Goal: Transaction & Acquisition: Purchase product/service

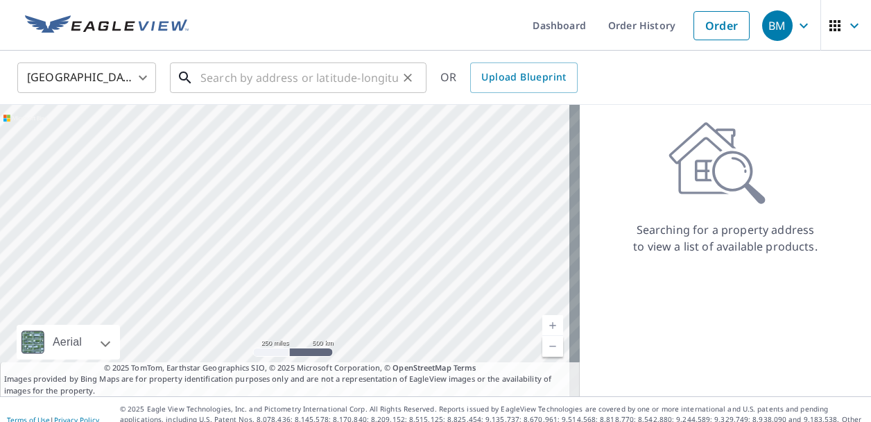
click at [219, 74] on input "text" at bounding box center [299, 77] width 198 height 39
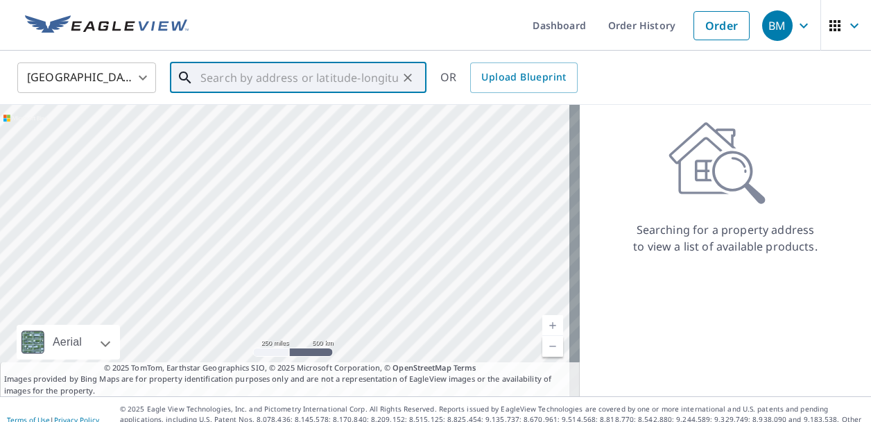
click at [291, 81] on input "text" at bounding box center [299, 77] width 198 height 39
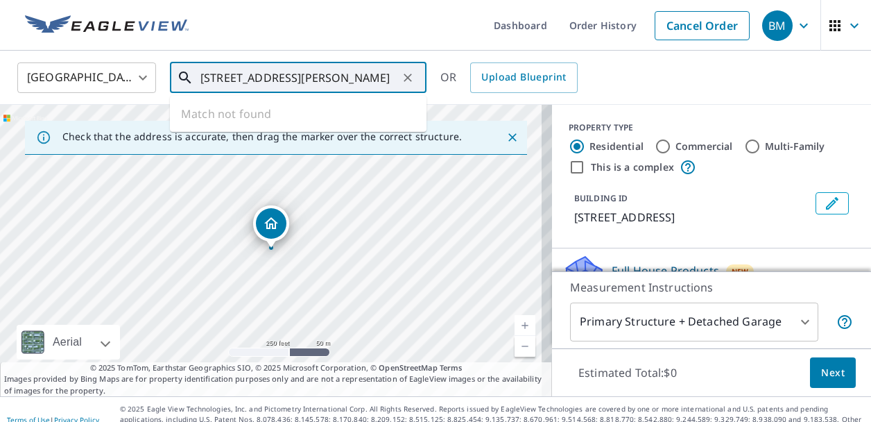
click at [233, 78] on input "[STREET_ADDRESS][PERSON_NAME]" at bounding box center [299, 77] width 198 height 39
type input "[STREET_ADDRESS]"
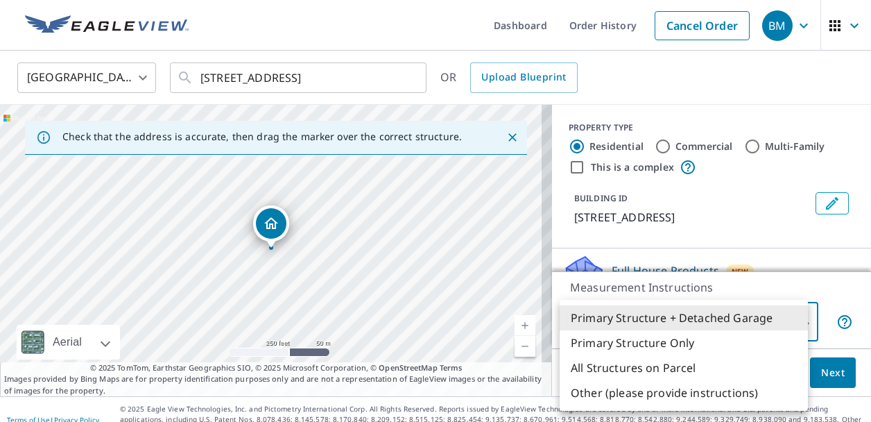
click at [794, 323] on body "BM BM Dashboard Order History Cancel Order BM [GEOGRAPHIC_DATA] [GEOGRAPHIC_DAT…" at bounding box center [435, 211] width 871 height 422
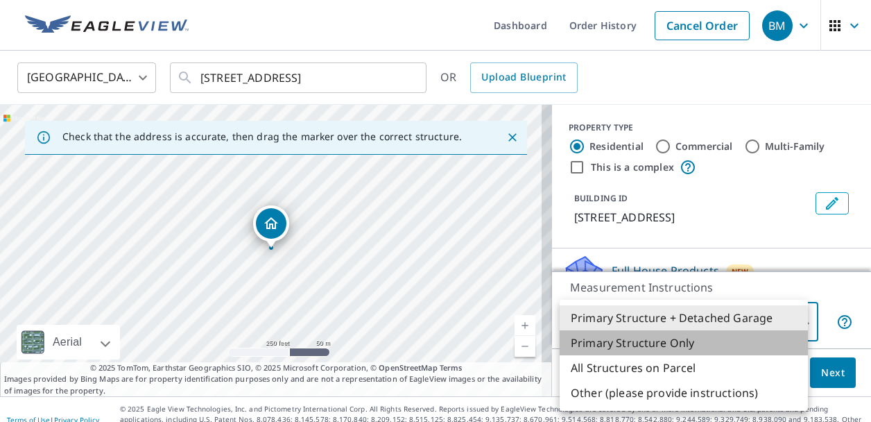
click at [601, 341] on li "Primary Structure Only" at bounding box center [684, 342] width 248 height 25
type input "2"
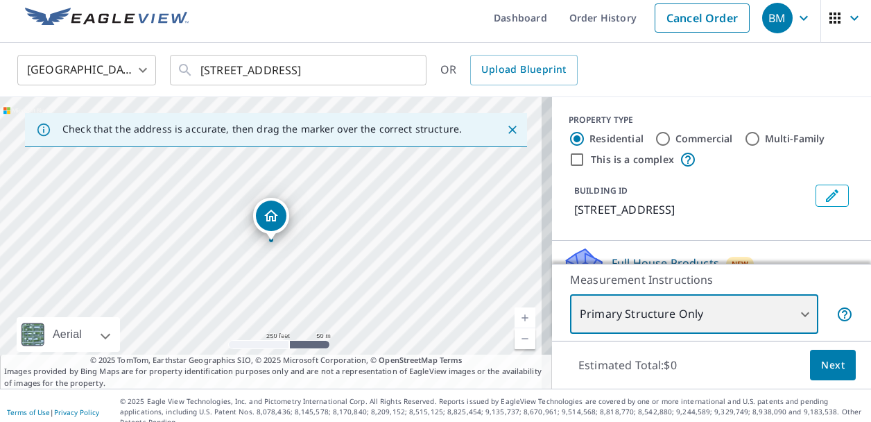
scroll to position [10, 0]
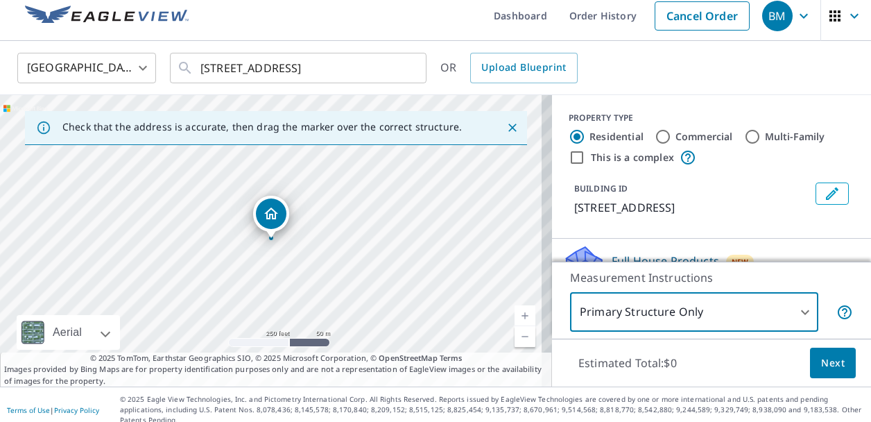
click at [821, 362] on span "Next" at bounding box center [833, 362] width 24 height 17
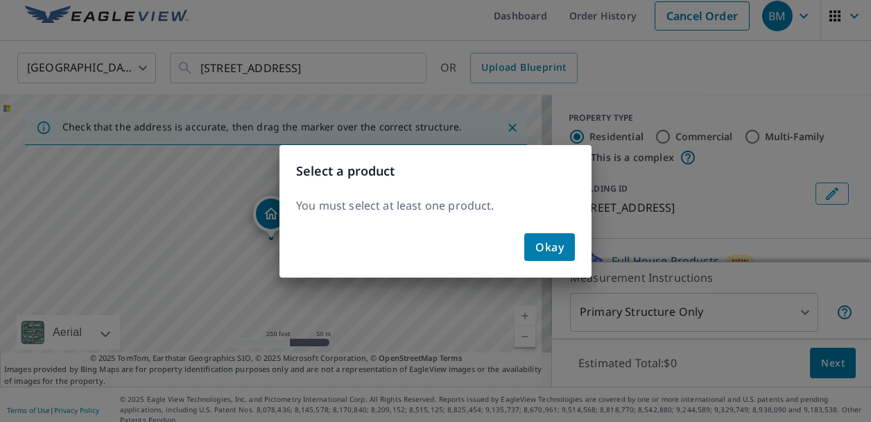
click at [555, 245] on span "Okay" at bounding box center [550, 246] width 28 height 19
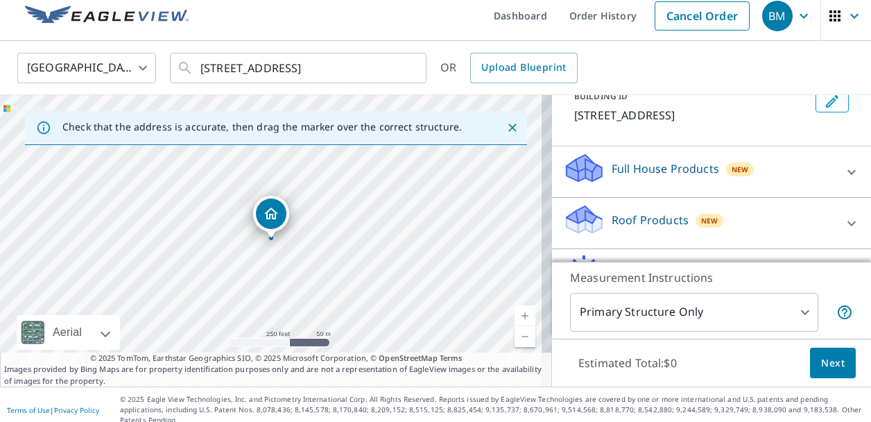
scroll to position [139, 0]
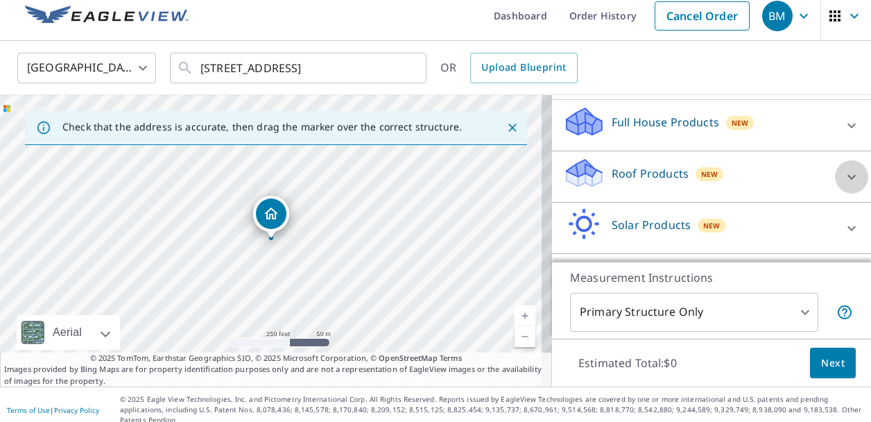
click at [843, 176] on icon at bounding box center [851, 177] width 17 height 17
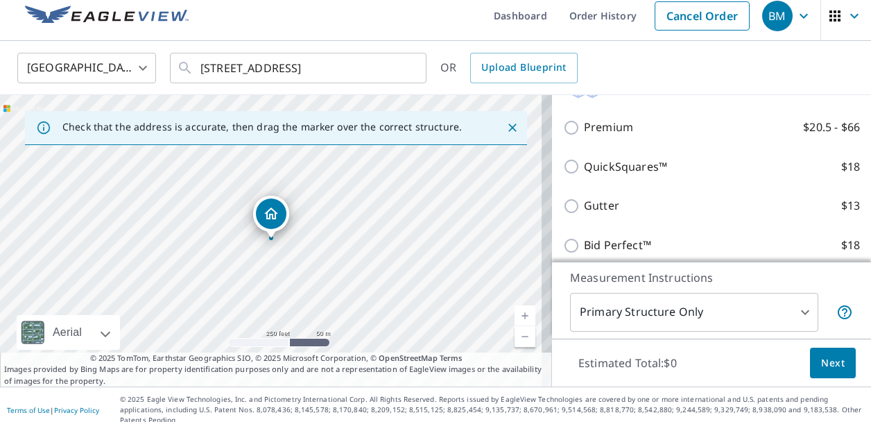
scroll to position [208, 0]
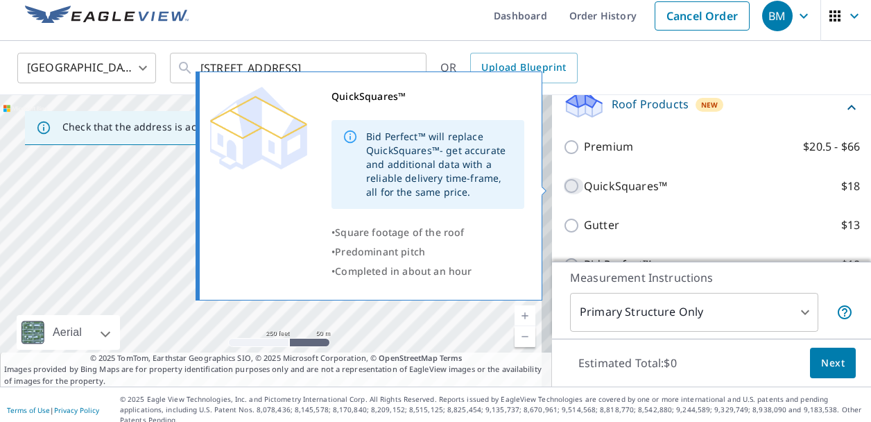
click at [563, 186] on input "QuickSquares™ $18" at bounding box center [573, 186] width 21 height 17
checkbox input "true"
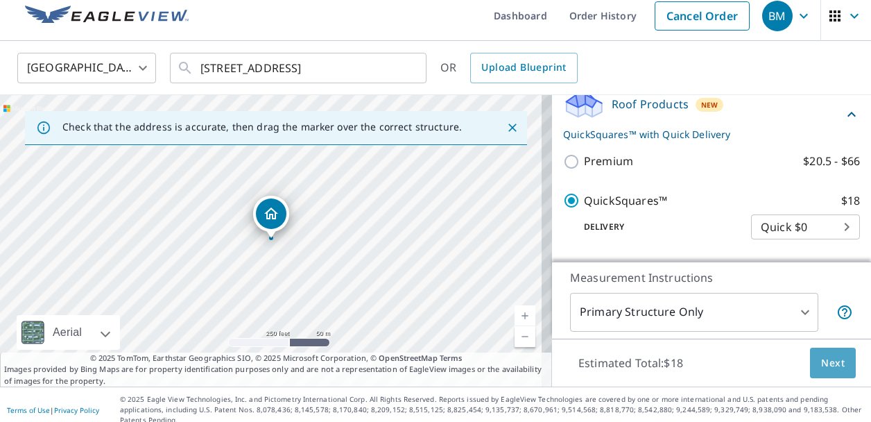
click at [821, 363] on span "Next" at bounding box center [833, 362] width 24 height 17
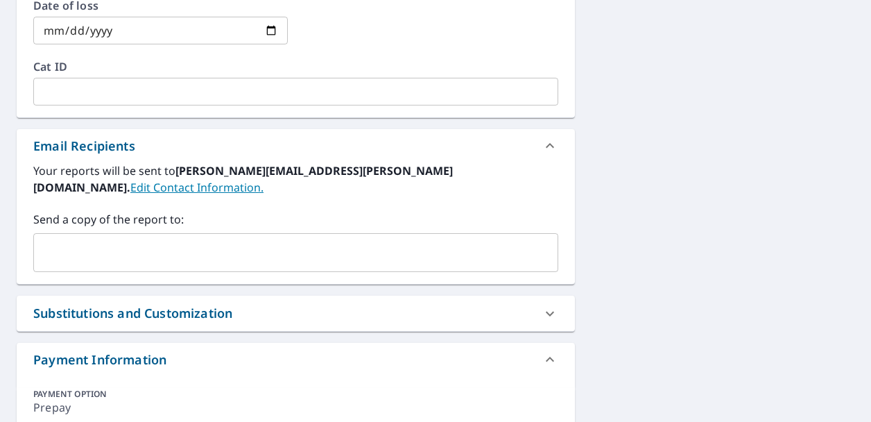
scroll to position [624, 0]
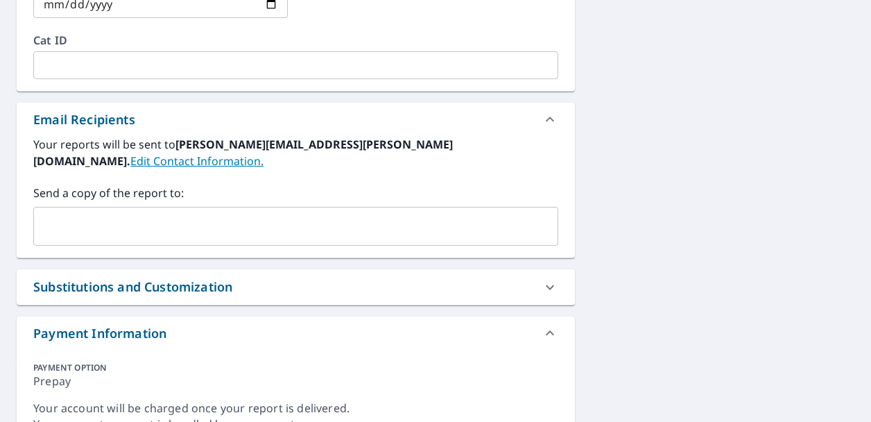
click at [264, 153] on link "Edit Contact Information." at bounding box center [196, 160] width 133 height 15
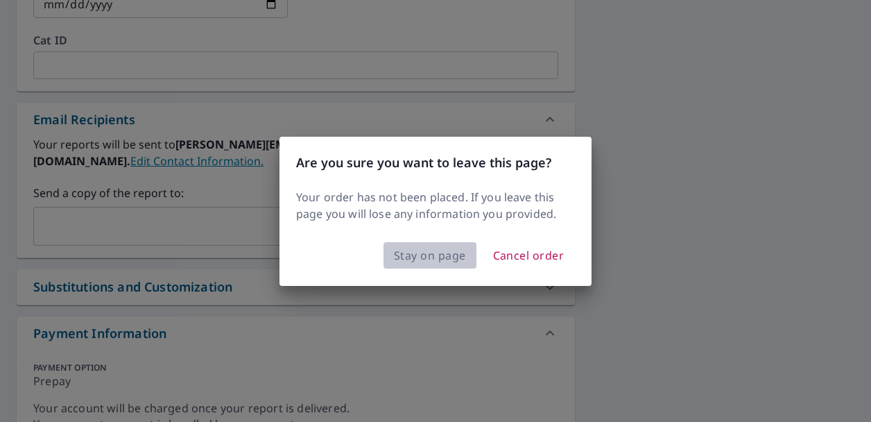
click at [420, 257] on span "Stay on page" at bounding box center [430, 255] width 72 height 19
checkbox input "true"
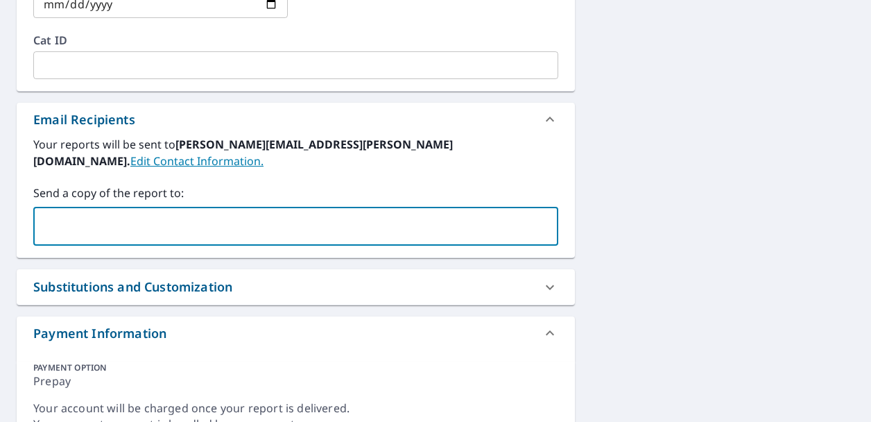
click at [185, 213] on input "text" at bounding box center [286, 226] width 492 height 26
type input "[PERSON_NAME][EMAIL_ADDRESS][PERSON_NAME][DOMAIN_NAME]"
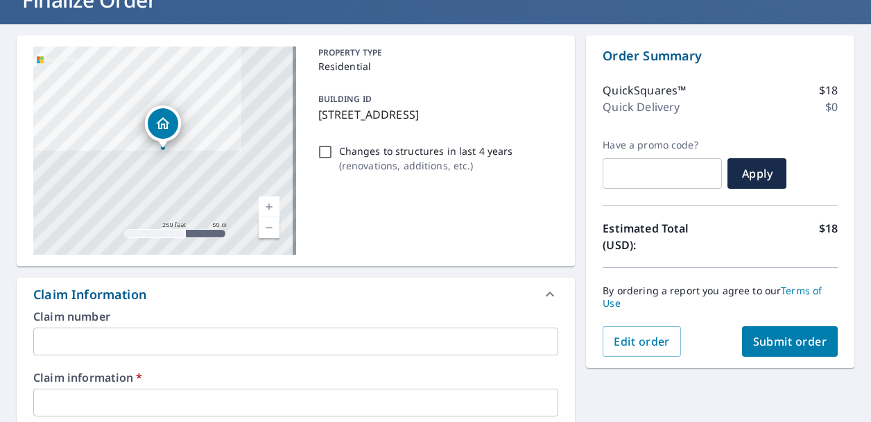
scroll to position [189, 0]
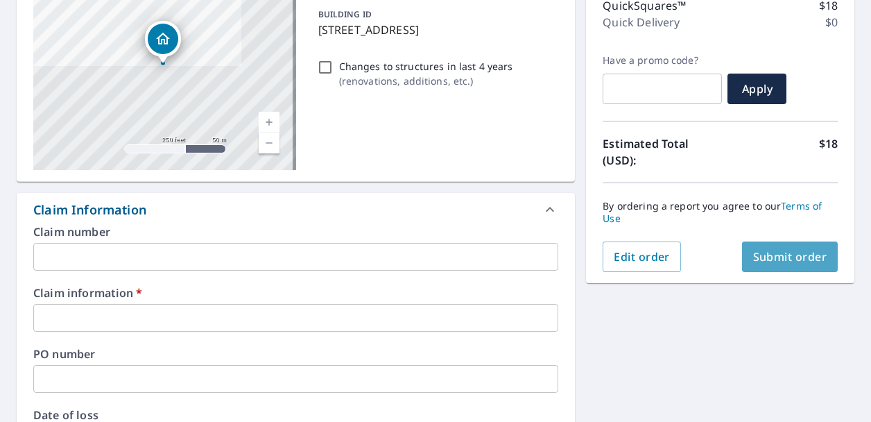
click at [777, 256] on span "Submit order" at bounding box center [790, 256] width 74 height 15
checkbox input "true"
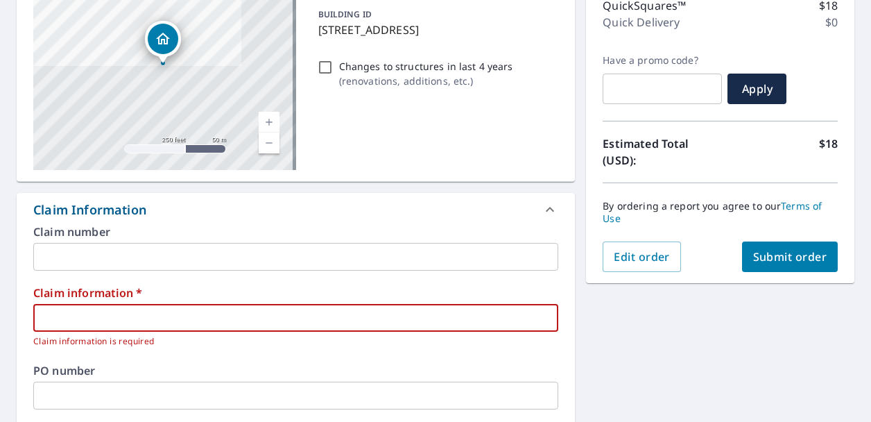
click at [124, 310] on input "text" at bounding box center [295, 318] width 525 height 28
type input "b"
checkbox input "true"
type input "br"
checkbox input "true"
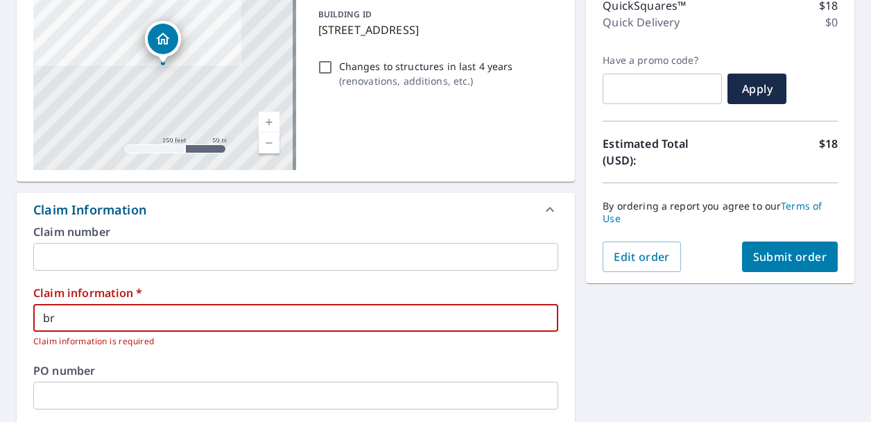
type input "bra"
checkbox input "true"
type input "[PERSON_NAME]"
checkbox input "true"
type input "[PERSON_NAME]"
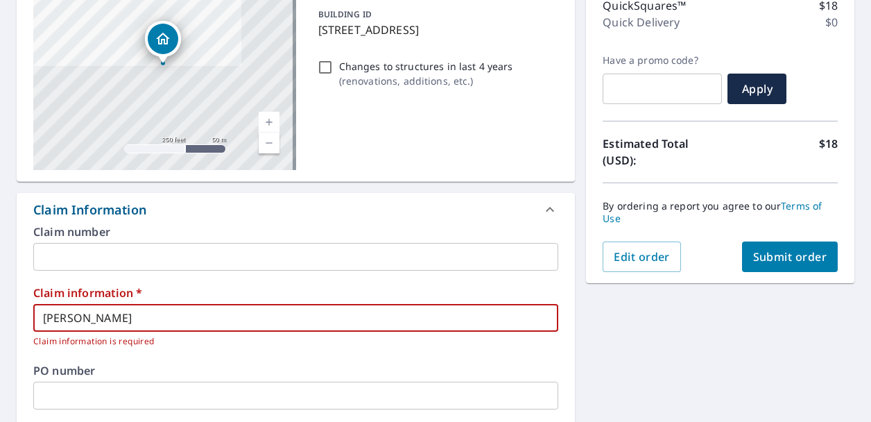
checkbox input "true"
type input "[PERSON_NAME]"
checkbox input "true"
type input "[PERSON_NAME]"
checkbox input "true"
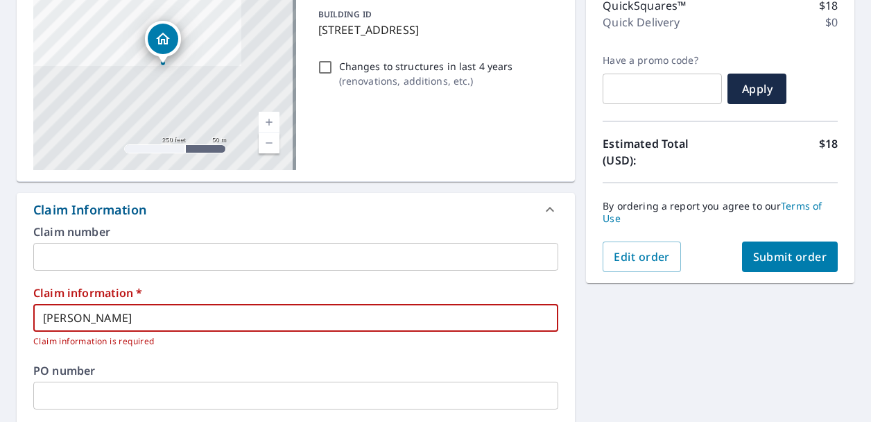
type input "[PERSON_NAME]"
checkbox input "true"
type input "[PERSON_NAME]"
checkbox input "true"
type input "[PERSON_NAME]"
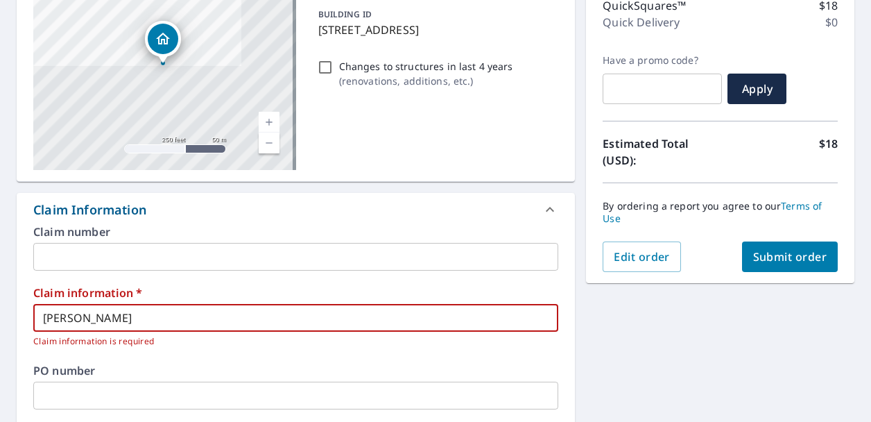
checkbox input "true"
type input "[PERSON_NAME]"
checkbox input "true"
type input "[PERSON_NAME]"
checkbox input "true"
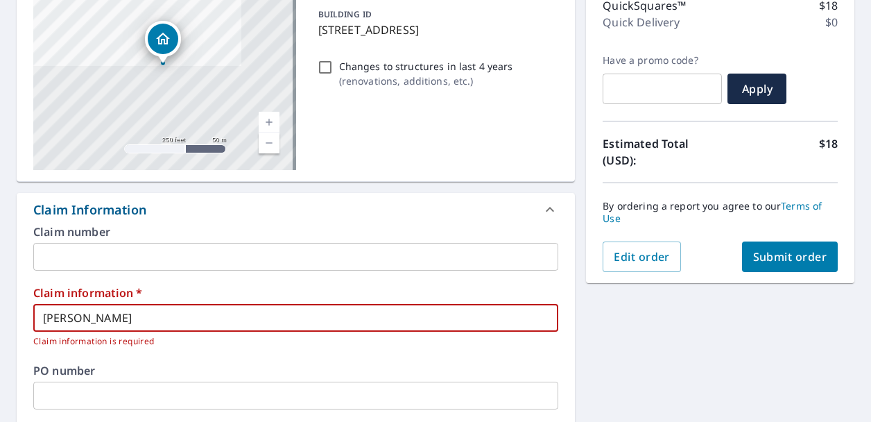
type input "[PERSON_NAME] -"
checkbox input "true"
type input "[PERSON_NAME] -"
checkbox input "true"
type input "[PERSON_NAME] - t"
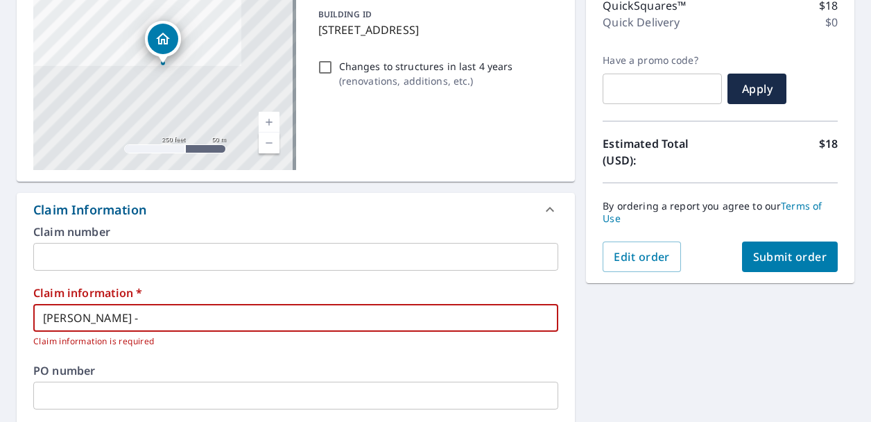
checkbox input "true"
type input "[PERSON_NAME] - to"
checkbox input "true"
type input "[PERSON_NAME] - [PERSON_NAME]"
checkbox input "true"
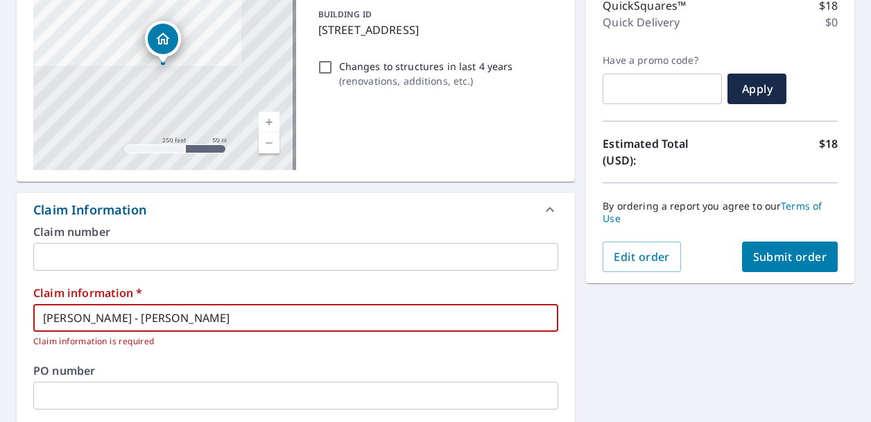
type input "[PERSON_NAME] - [PERSON_NAME]"
checkbox input "true"
type input "[PERSON_NAME] - [PERSON_NAME]"
checkbox input "true"
type input "[PERSON_NAME] - [PERSON_NAME] an"
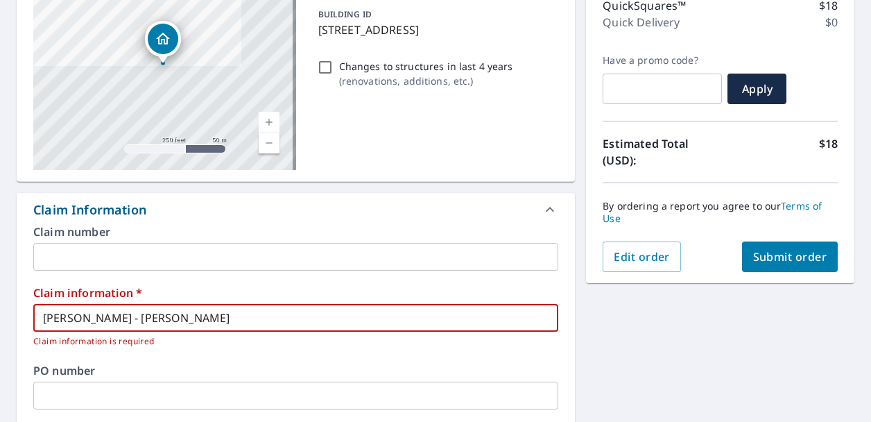
checkbox input "true"
type input "[PERSON_NAME] - [PERSON_NAME] and"
checkbox input "true"
type input "[PERSON_NAME] - [PERSON_NAME] andr"
checkbox input "true"
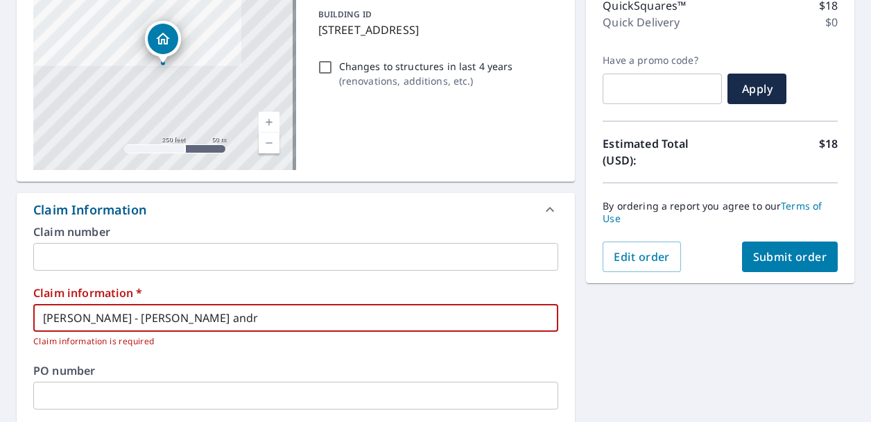
type input "[PERSON_NAME] - [PERSON_NAME]"
checkbox input "true"
type input "[PERSON_NAME] - [PERSON_NAME]"
checkbox input "true"
type input "[PERSON_NAME] - [PERSON_NAME]"
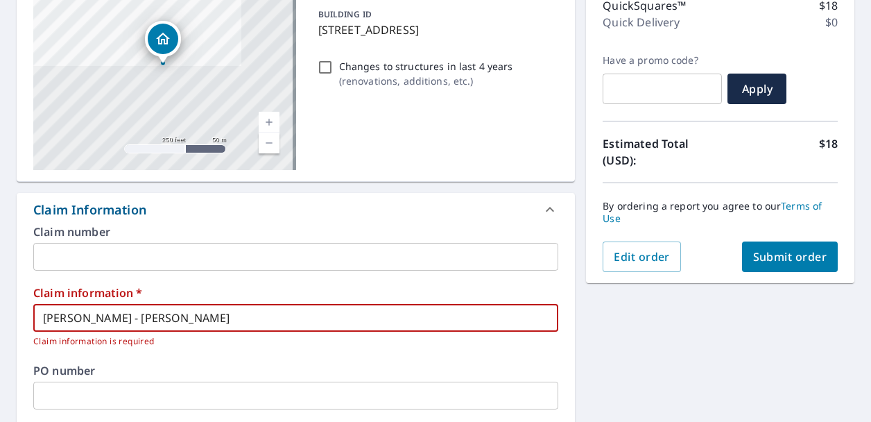
checkbox input "true"
type input "[PERSON_NAME] - [PERSON_NAME]"
checkbox input "true"
type input "[PERSON_NAME] - [PERSON_NAME] c"
checkbox input "true"
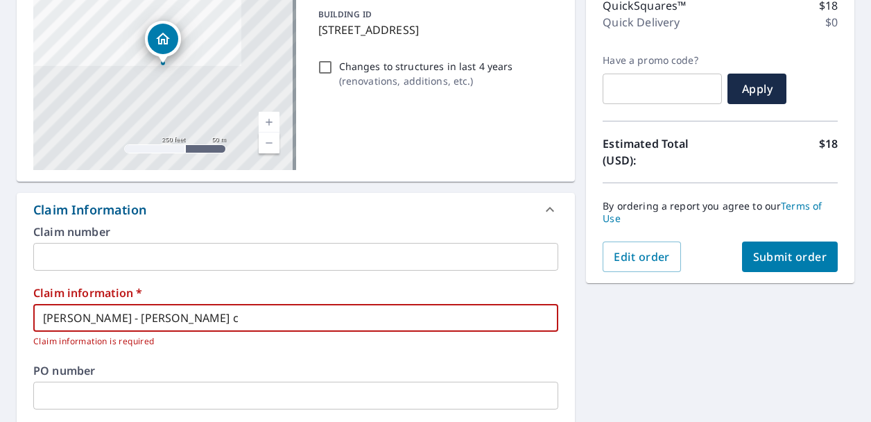
type input "[PERSON_NAME] - [PERSON_NAME] co"
checkbox input "true"
type input "[PERSON_NAME] - [PERSON_NAME] cor"
checkbox input "true"
type input "[PERSON_NAME] - [PERSON_NAME] corp"
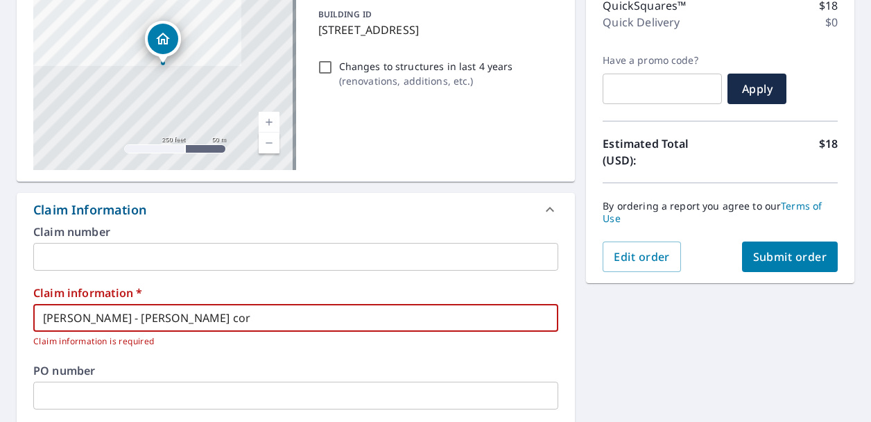
checkbox input "true"
type input "[PERSON_NAME] - [PERSON_NAME] corp."
checkbox input "true"
type input "[PERSON_NAME] - [PERSON_NAME] corp."
click at [753, 252] on span "Submit order" at bounding box center [790, 256] width 74 height 15
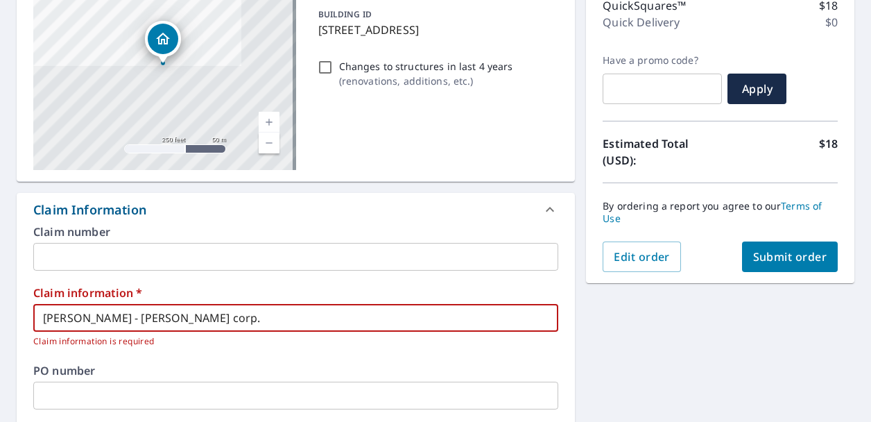
checkbox input "true"
